Goal: Transaction & Acquisition: Subscribe to service/newsletter

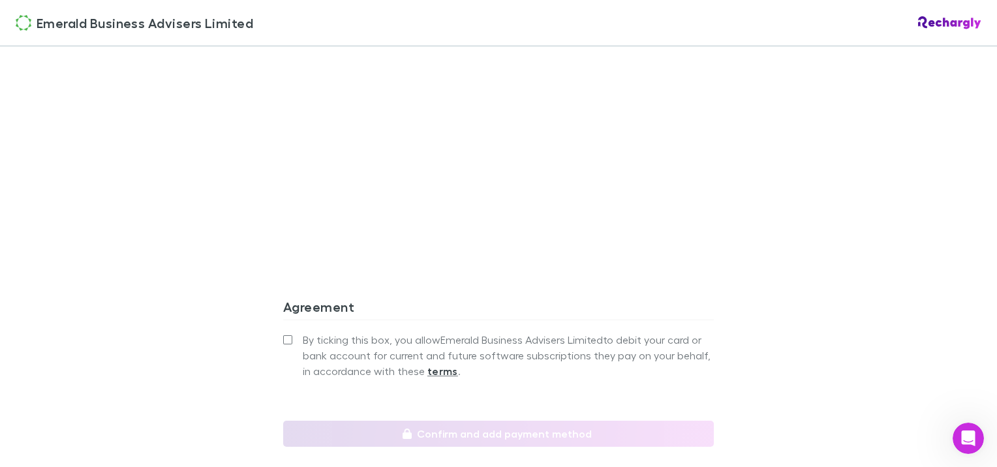
scroll to position [1156, 0]
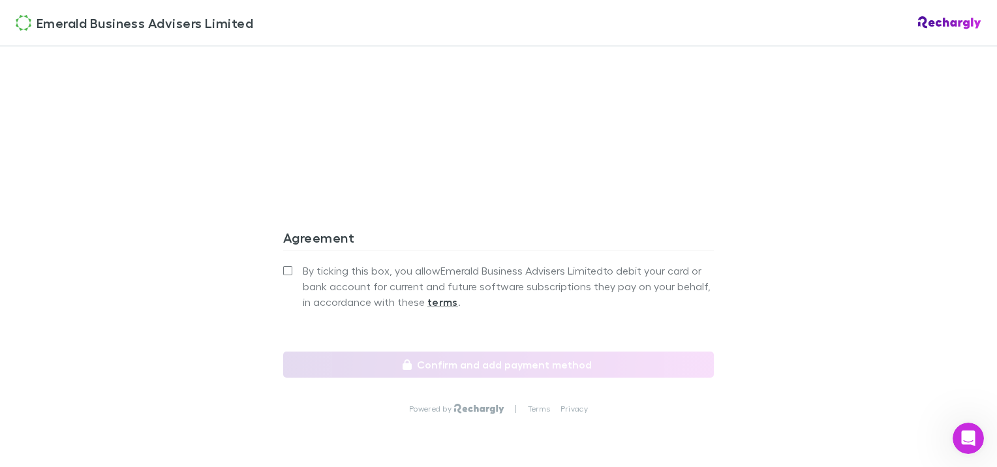
click at [288, 267] on label "By ticking this box, you allow Emerald Business Advisers Limited to debit your …" at bounding box center [498, 286] width 430 height 47
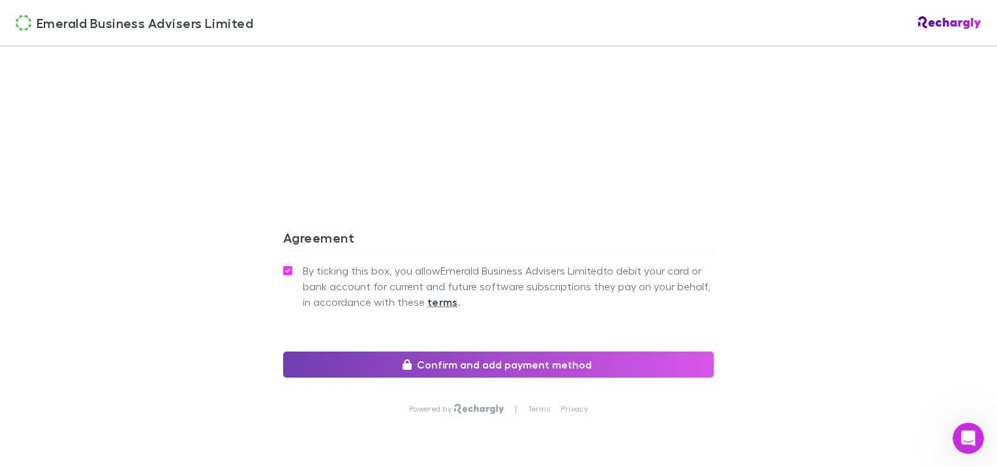
click at [550, 361] on button "Confirm and add payment method" at bounding box center [498, 365] width 430 height 26
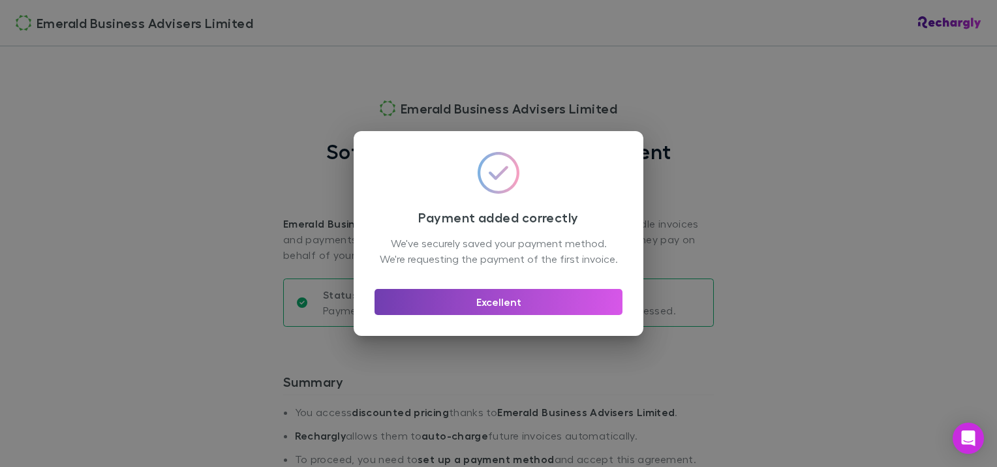
click at [562, 312] on button "Excellent" at bounding box center [498, 302] width 248 height 26
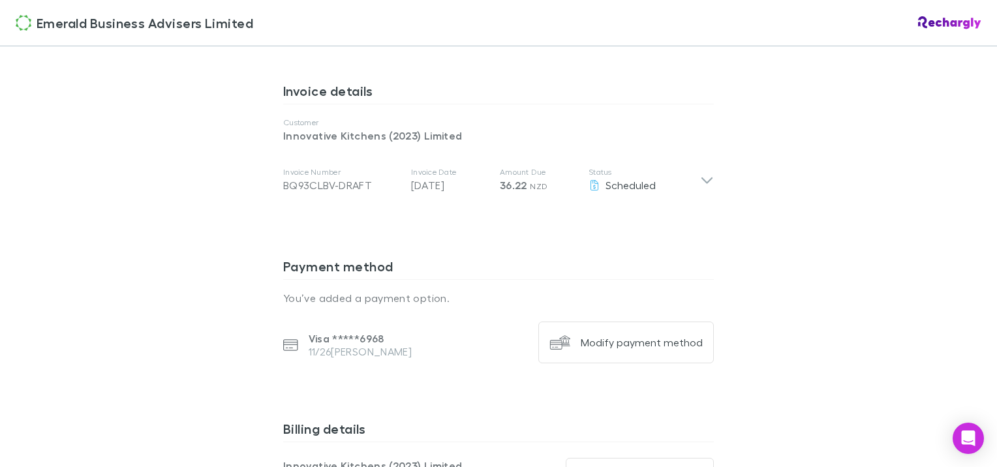
scroll to position [678, 0]
